Goal: Task Accomplishment & Management: Use online tool/utility

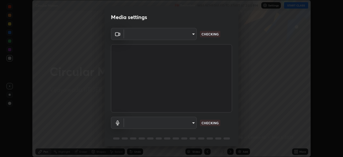
scroll to position [19, 0]
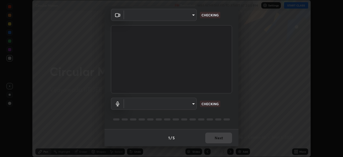
type input "d58fe3fcfc59e4750d52d9201d0ea35a07d3f0dad02a693c86db4369b3c93ba8"
type input "default"
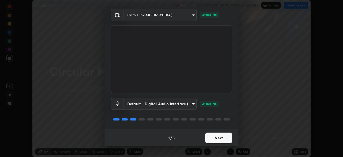
click at [225, 138] on button "Next" at bounding box center [218, 137] width 27 height 11
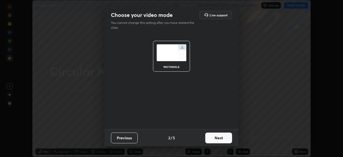
scroll to position [0, 0]
click at [225, 141] on button "Next" at bounding box center [218, 137] width 27 height 11
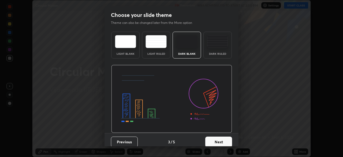
click at [222, 50] on div "Dark Ruled" at bounding box center [217, 45] width 28 height 27
click at [219, 141] on button "Next" at bounding box center [218, 141] width 27 height 11
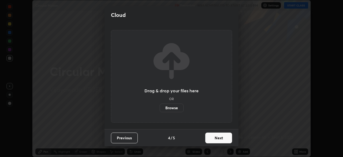
click at [225, 140] on button "Next" at bounding box center [218, 137] width 27 height 11
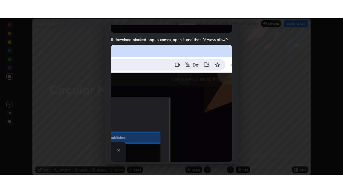
scroll to position [128, 0]
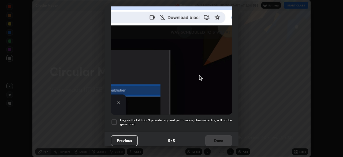
click at [117, 119] on div at bounding box center [114, 122] width 6 height 6
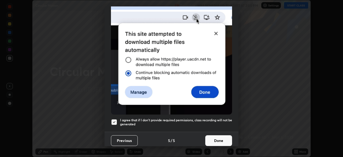
click at [221, 136] on button "Done" at bounding box center [218, 140] width 27 height 11
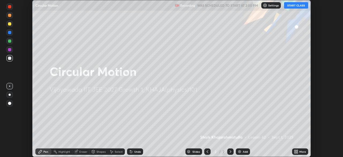
click at [246, 153] on div "Add" at bounding box center [245, 151] width 5 height 3
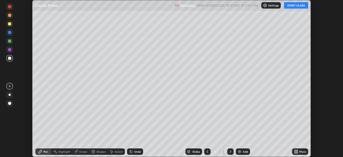
click at [301, 151] on div "More" at bounding box center [302, 151] width 7 height 3
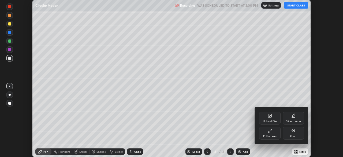
click at [275, 135] on div "Full screen" at bounding box center [269, 136] width 13 height 3
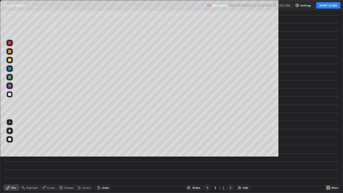
scroll to position [193, 343]
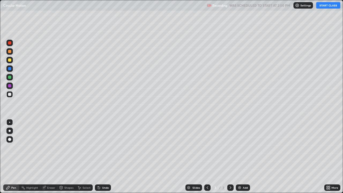
click at [330, 5] on button "START CLASS" at bounding box center [328, 5] width 24 height 6
click at [101, 156] on div "Undo" at bounding box center [103, 187] width 16 height 6
click at [98, 156] on icon at bounding box center [99, 188] width 2 height 2
click at [98, 156] on icon at bounding box center [98, 186] width 1 height 1
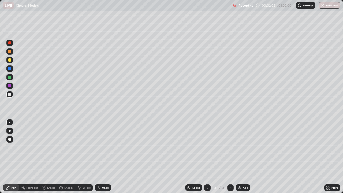
click at [98, 156] on icon at bounding box center [98, 186] width 1 height 1
click at [103, 156] on div "Undo" at bounding box center [105, 187] width 7 height 3
click at [102, 156] on div "Undo" at bounding box center [105, 187] width 7 height 3
click at [103, 156] on div "Undo" at bounding box center [103, 187] width 16 height 6
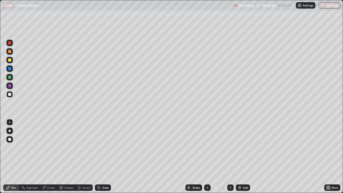
click at [104, 156] on div "Undo" at bounding box center [105, 187] width 7 height 3
click at [103, 156] on div "Undo" at bounding box center [105, 187] width 7 height 3
click at [102, 156] on div "Undo" at bounding box center [105, 187] width 7 height 3
click at [10, 60] on div at bounding box center [9, 59] width 3 height 3
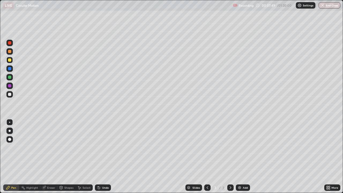
click at [103, 156] on div "Undo" at bounding box center [103, 187] width 16 height 6
click at [102, 156] on div "Undo" at bounding box center [105, 187] width 7 height 3
click at [238, 156] on img at bounding box center [239, 187] width 4 height 4
click at [9, 95] on div at bounding box center [9, 94] width 3 height 3
click at [98, 156] on icon at bounding box center [99, 188] width 2 height 2
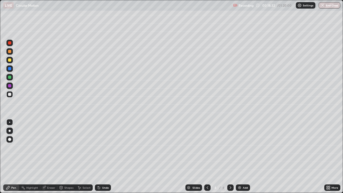
click at [10, 61] on div at bounding box center [9, 59] width 3 height 3
click at [10, 95] on div at bounding box center [9, 94] width 3 height 3
click at [10, 77] on div at bounding box center [9, 77] width 3 height 3
click at [8, 60] on div at bounding box center [9, 59] width 3 height 3
click at [97, 156] on icon at bounding box center [99, 187] width 4 height 4
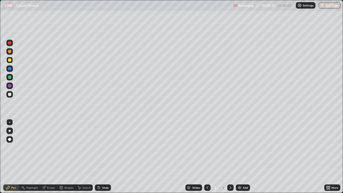
click at [99, 156] on icon at bounding box center [99, 188] width 2 height 2
click at [98, 156] on icon at bounding box center [99, 188] width 2 height 2
click at [100, 156] on div "Undo" at bounding box center [103, 187] width 16 height 6
click at [101, 156] on div "Undo" at bounding box center [103, 187] width 16 height 6
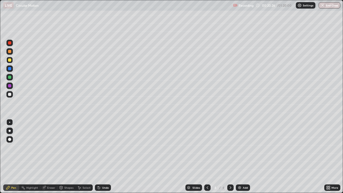
click at [101, 156] on div "Undo" at bounding box center [103, 187] width 16 height 6
click at [45, 156] on icon at bounding box center [44, 187] width 3 height 3
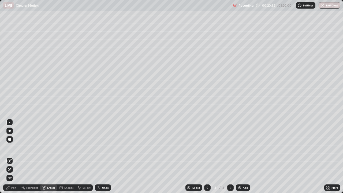
click at [9, 156] on div "Pen" at bounding box center [11, 187] width 16 height 6
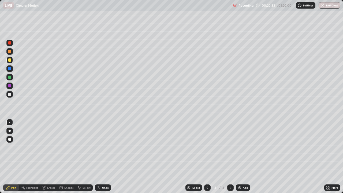
click at [13, 96] on div at bounding box center [9, 94] width 6 height 6
click at [101, 156] on div "Undo" at bounding box center [103, 187] width 16 height 6
click at [104, 156] on div "Undo" at bounding box center [103, 187] width 16 height 6
click at [99, 156] on icon at bounding box center [99, 188] width 2 height 2
click at [100, 156] on icon at bounding box center [99, 187] width 4 height 4
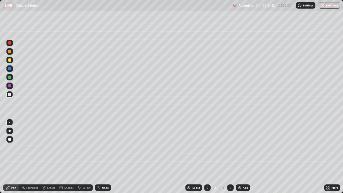
click at [100, 156] on icon at bounding box center [99, 187] width 4 height 4
click at [104, 156] on div "Undo" at bounding box center [105, 187] width 7 height 3
click at [103, 156] on div "Undo" at bounding box center [105, 187] width 7 height 3
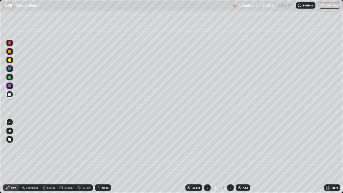
click at [104, 156] on div "Undo" at bounding box center [105, 187] width 7 height 3
click at [103, 156] on div "Undo" at bounding box center [103, 187] width 16 height 6
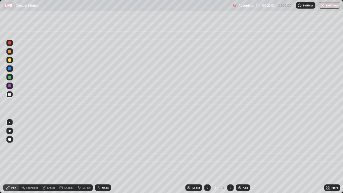
click at [10, 77] on div at bounding box center [9, 77] width 3 height 3
click at [10, 94] on div at bounding box center [9, 94] width 3 height 3
click at [104, 156] on div "Undo" at bounding box center [105, 187] width 7 height 3
click at [105, 156] on div "Undo" at bounding box center [105, 187] width 7 height 3
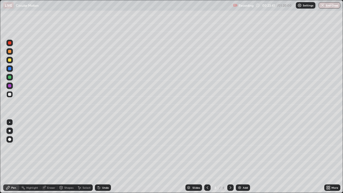
click at [105, 156] on div "Undo" at bounding box center [105, 187] width 7 height 3
click at [104, 156] on div "Undo" at bounding box center [105, 187] width 7 height 3
click at [103, 156] on div "Undo" at bounding box center [103, 187] width 16 height 6
click at [101, 156] on div "Undo" at bounding box center [103, 187] width 16 height 6
click at [102, 156] on div "Undo" at bounding box center [103, 187] width 16 height 6
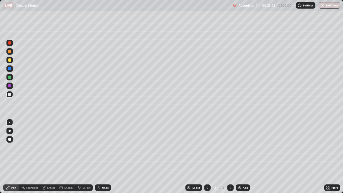
click at [102, 156] on div "Undo" at bounding box center [103, 187] width 16 height 6
click at [101, 156] on div "Undo" at bounding box center [103, 187] width 16 height 6
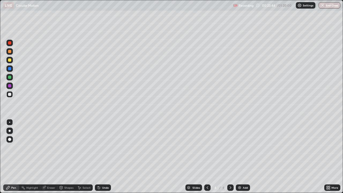
click at [99, 156] on icon at bounding box center [99, 187] width 4 height 4
click at [100, 156] on div "Undo" at bounding box center [103, 187] width 16 height 6
click at [101, 156] on div "Undo" at bounding box center [103, 187] width 16 height 6
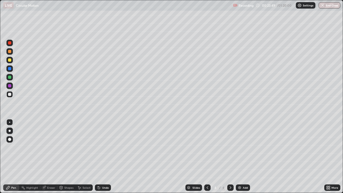
click at [10, 61] on div at bounding box center [9, 59] width 3 height 3
click at [53, 156] on div "Eraser" at bounding box center [48, 187] width 17 height 6
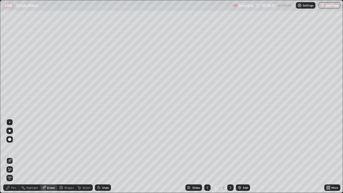
click at [14, 156] on div "Pen" at bounding box center [11, 187] width 16 height 6
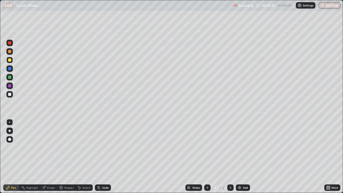
click at [10, 96] on div at bounding box center [9, 94] width 3 height 3
click at [12, 62] on div at bounding box center [9, 60] width 6 height 6
click at [268, 156] on div "Slides 4 / 4 Add" at bounding box center [217, 187] width 213 height 11
click at [276, 156] on div "Slides 4 / 4 Add" at bounding box center [217, 187] width 213 height 11
click at [10, 95] on div at bounding box center [9, 94] width 3 height 3
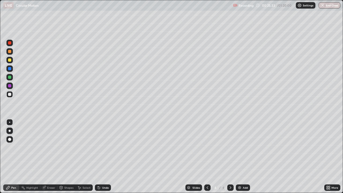
click at [240, 156] on img at bounding box center [239, 187] width 4 height 4
click at [100, 156] on div "Undo" at bounding box center [103, 187] width 16 height 6
click at [207, 156] on icon at bounding box center [207, 187] width 4 height 4
click at [227, 156] on div at bounding box center [230, 187] width 6 height 6
click at [51, 156] on div "Eraser" at bounding box center [51, 187] width 8 height 3
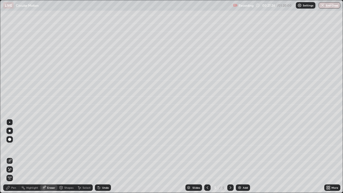
click at [14, 156] on div "Pen" at bounding box center [11, 187] width 16 height 6
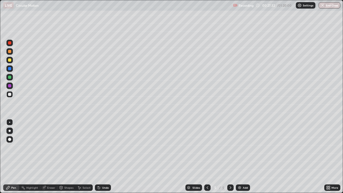
click at [10, 61] on div at bounding box center [9, 59] width 3 height 3
click at [99, 156] on icon at bounding box center [99, 187] width 4 height 4
click at [100, 156] on icon at bounding box center [99, 187] width 4 height 4
click at [11, 96] on div at bounding box center [9, 94] width 6 height 6
click at [207, 156] on div at bounding box center [207, 187] width 6 height 6
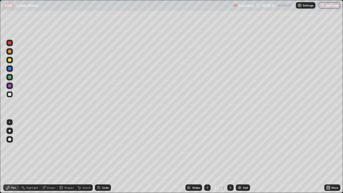
click at [230, 156] on icon at bounding box center [230, 187] width 4 height 4
click at [102, 156] on div "Undo" at bounding box center [105, 187] width 7 height 3
click at [49, 156] on div "Eraser" at bounding box center [51, 187] width 8 height 3
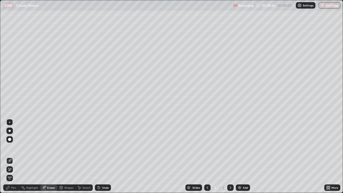
click at [15, 156] on div "Pen" at bounding box center [13, 187] width 5 height 3
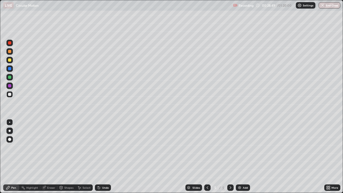
click at [207, 156] on icon at bounding box center [207, 187] width 4 height 4
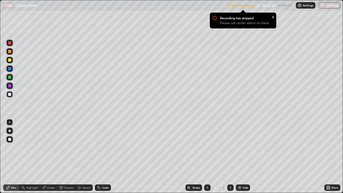
click at [307, 7] on div "Settings" at bounding box center [306, 5] width 20 height 6
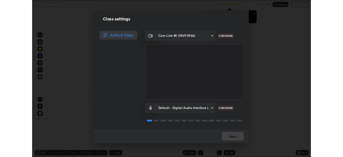
scroll to position [1, 0]
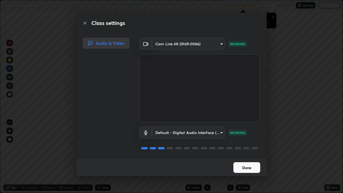
click at [255, 156] on button "Done" at bounding box center [246, 167] width 27 height 11
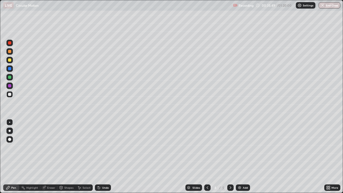
click at [230, 156] on icon at bounding box center [230, 187] width 4 height 4
click at [206, 156] on icon at bounding box center [207, 187] width 4 height 4
click at [232, 156] on div at bounding box center [230, 187] width 6 height 11
click at [230, 156] on icon at bounding box center [231, 187] width 2 height 3
click at [238, 156] on img at bounding box center [239, 187] width 4 height 4
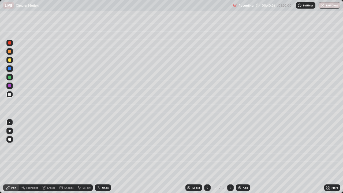
click at [10, 61] on div at bounding box center [9, 59] width 3 height 3
click at [9, 94] on div at bounding box center [9, 94] width 3 height 3
click at [10, 61] on div at bounding box center [9, 59] width 3 height 3
click at [9, 52] on div at bounding box center [9, 51] width 3 height 3
click at [10, 77] on div at bounding box center [9, 77] width 3 height 3
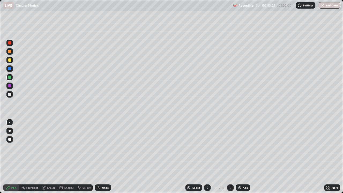
click at [10, 94] on div at bounding box center [9, 94] width 3 height 3
click at [100, 156] on div "Undo" at bounding box center [103, 187] width 16 height 6
click at [101, 156] on div "Undo" at bounding box center [103, 187] width 16 height 6
click at [100, 156] on div "Undo" at bounding box center [103, 187] width 16 height 6
click at [9, 52] on div at bounding box center [9, 51] width 3 height 3
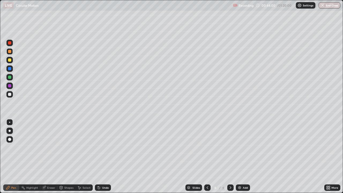
click at [9, 78] on div at bounding box center [9, 77] width 3 height 3
click at [10, 60] on div at bounding box center [9, 59] width 3 height 3
click at [9, 95] on div at bounding box center [9, 94] width 3 height 3
click at [10, 77] on div at bounding box center [9, 77] width 3 height 3
click at [102, 156] on div "Undo" at bounding box center [103, 187] width 16 height 6
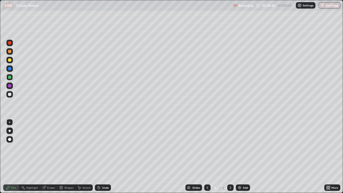
click at [10, 94] on div at bounding box center [9, 94] width 3 height 3
click at [101, 156] on div "Undo" at bounding box center [103, 187] width 16 height 6
click at [100, 156] on div "Undo" at bounding box center [103, 187] width 16 height 6
click at [10, 52] on div at bounding box center [9, 51] width 3 height 3
click at [9, 96] on div at bounding box center [9, 94] width 3 height 3
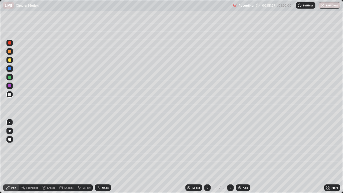
click at [240, 156] on img at bounding box center [239, 187] width 4 height 4
click at [101, 156] on div "Undo" at bounding box center [103, 187] width 16 height 6
click at [100, 156] on div "Undo" at bounding box center [103, 187] width 16 height 6
click at [10, 62] on div at bounding box center [9, 60] width 6 height 6
click at [10, 94] on div at bounding box center [9, 94] width 3 height 3
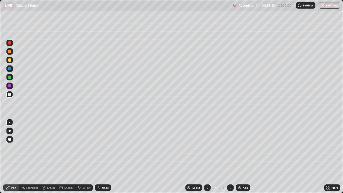
click at [10, 60] on div at bounding box center [9, 59] width 3 height 3
click at [10, 78] on div at bounding box center [9, 77] width 3 height 3
click at [99, 156] on icon at bounding box center [99, 188] width 2 height 2
click at [100, 156] on div "Undo" at bounding box center [103, 187] width 16 height 6
click at [101, 156] on div "Undo" at bounding box center [103, 187] width 16 height 6
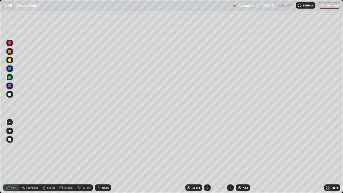
click at [98, 156] on icon at bounding box center [99, 188] width 2 height 2
click at [99, 156] on icon at bounding box center [99, 188] width 2 height 2
click at [98, 156] on icon at bounding box center [99, 188] width 2 height 2
click at [106, 156] on div "Undo" at bounding box center [103, 187] width 16 height 6
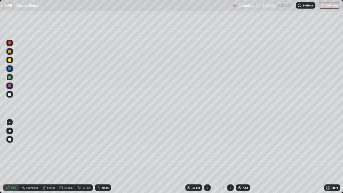
click at [105, 156] on div "Undo" at bounding box center [103, 187] width 16 height 6
click at [106, 156] on div "Undo" at bounding box center [105, 187] width 7 height 3
click at [46, 156] on div "Eraser" at bounding box center [48, 187] width 17 height 6
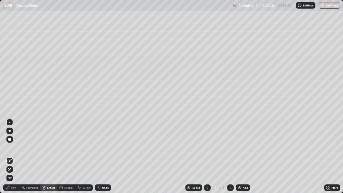
click at [14, 156] on div "Pen" at bounding box center [13, 187] width 5 height 3
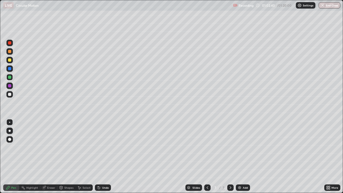
click at [15, 156] on div "Erase all" at bounding box center [9, 96] width 13 height 171
click at [12, 156] on div at bounding box center [9, 150] width 9 height 64
click at [10, 95] on div at bounding box center [9, 94] width 3 height 3
click at [9, 59] on div at bounding box center [9, 59] width 3 height 3
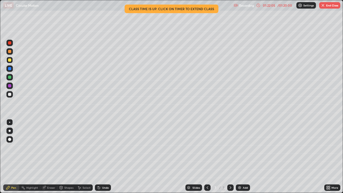
click at [331, 156] on div "More" at bounding box center [332, 187] width 16 height 6
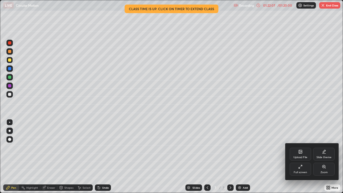
click at [304, 156] on div "Full screen" at bounding box center [300, 172] width 13 height 3
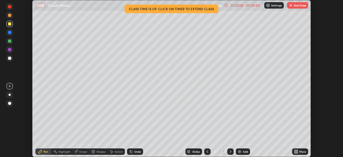
scroll to position [26635, 26449]
click at [305, 4] on button "End Class" at bounding box center [297, 5] width 21 height 6
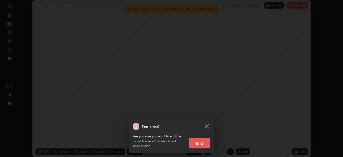
click at [203, 146] on button "End" at bounding box center [199, 142] width 21 height 11
